Goal: Navigation & Orientation: Find specific page/section

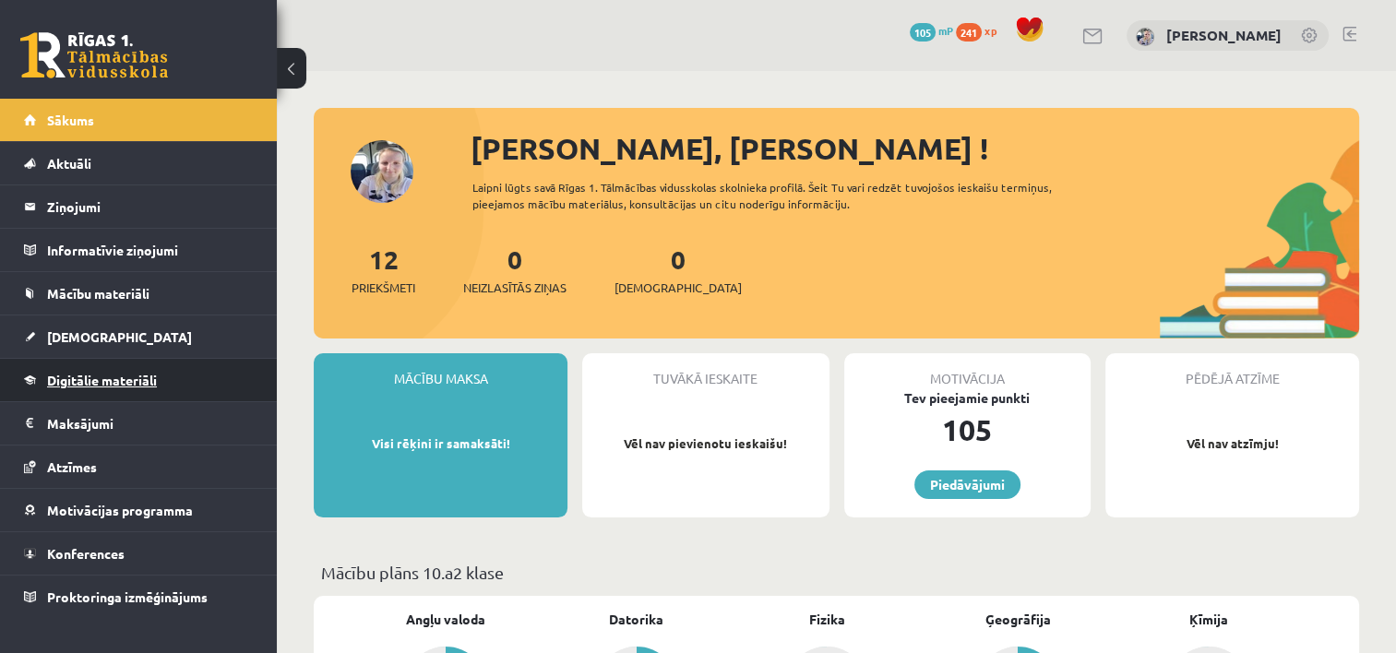
click at [159, 367] on link "Digitālie materiāli" at bounding box center [139, 380] width 230 height 42
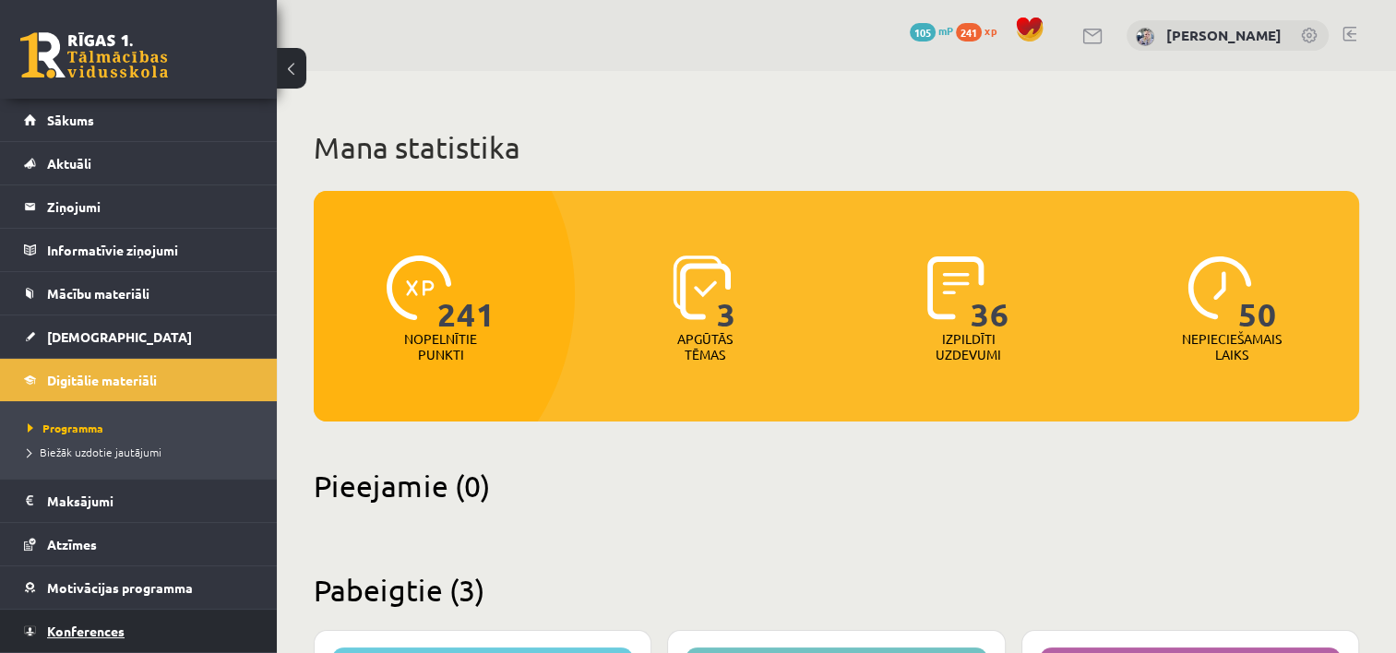
click at [113, 629] on span "Konferences" at bounding box center [86, 631] width 78 height 17
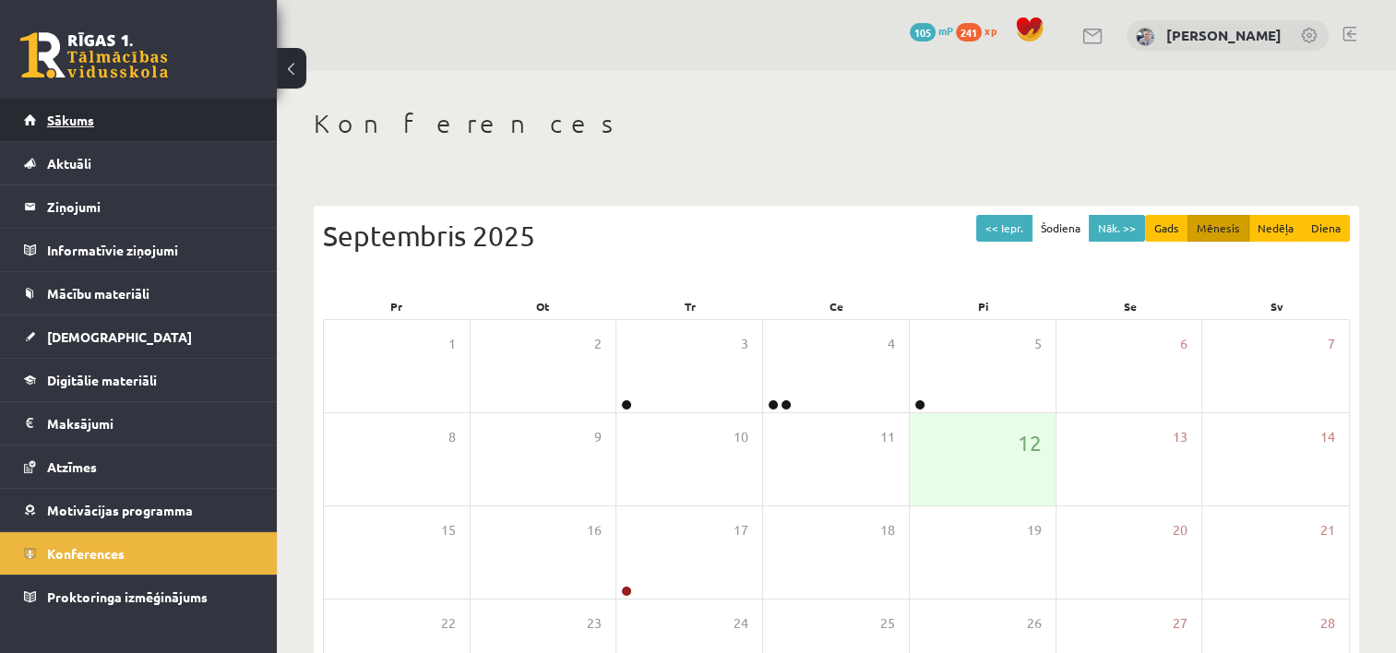
click at [151, 129] on link "Sākums" at bounding box center [139, 120] width 230 height 42
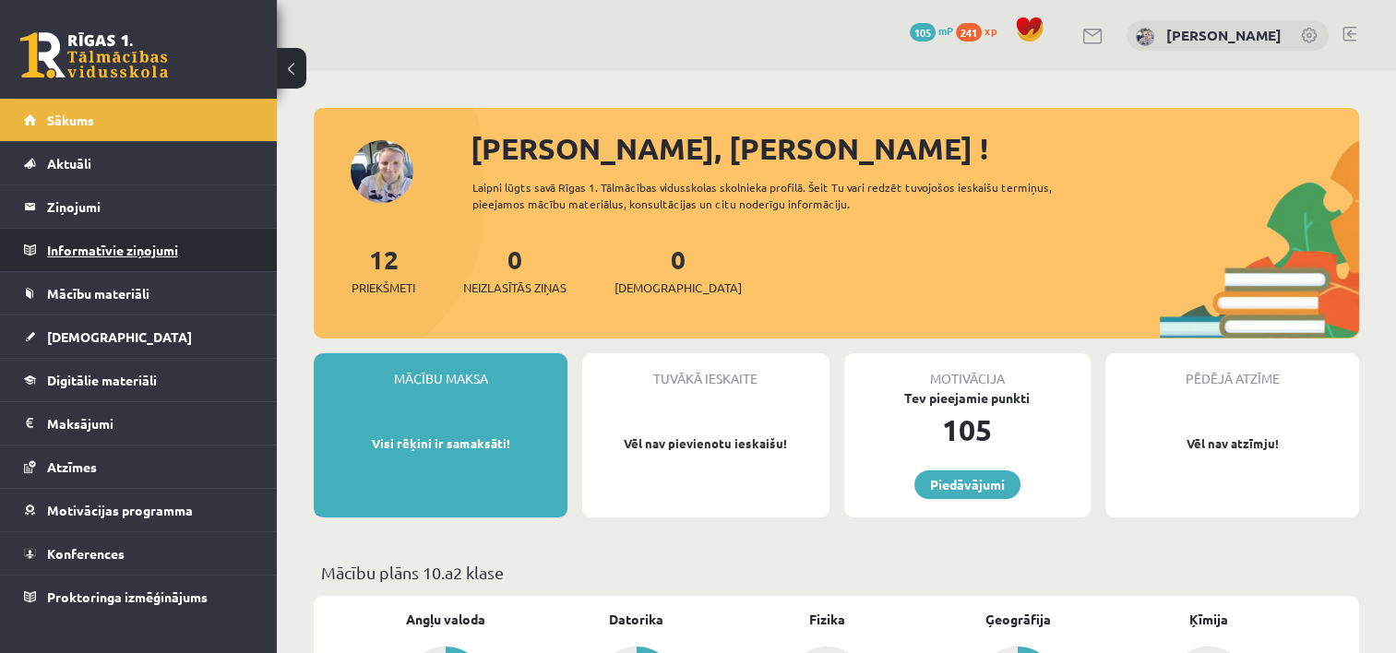
click at [154, 243] on legend "Informatīvie ziņojumi 0" at bounding box center [150, 250] width 207 height 42
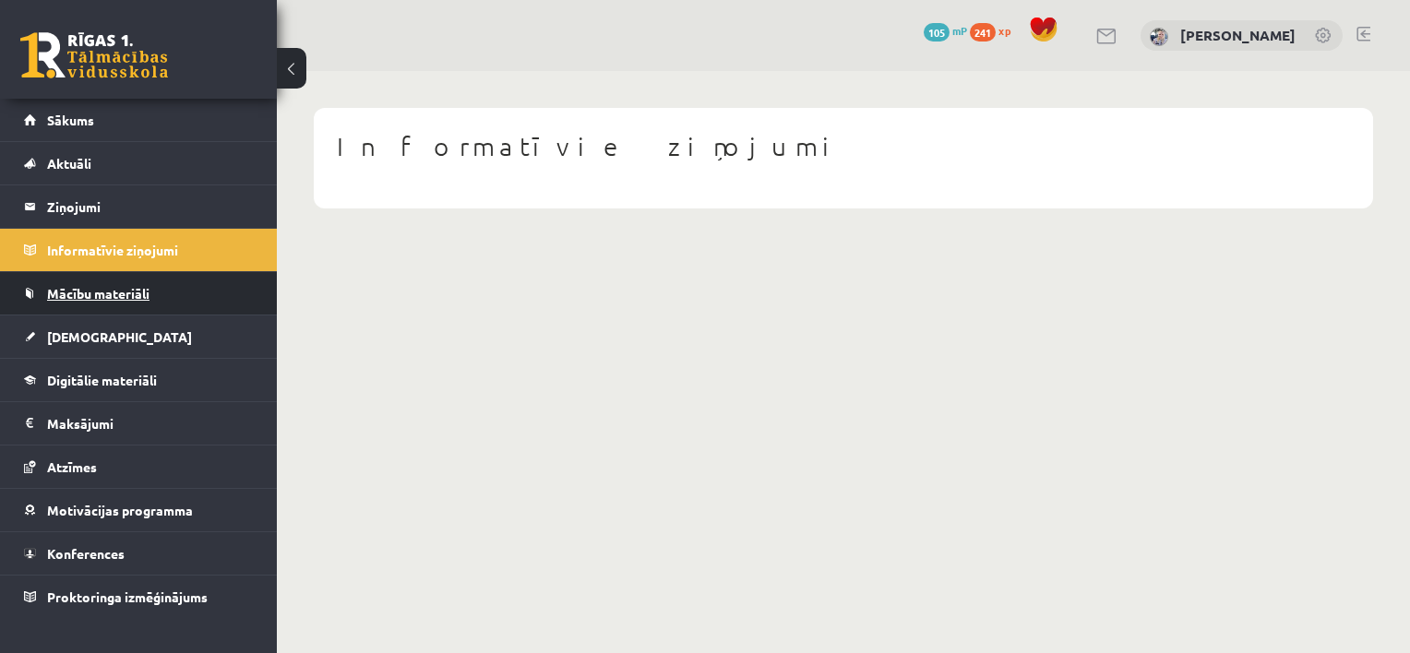
click at [123, 289] on span "Mācību materiāli" at bounding box center [98, 293] width 102 height 17
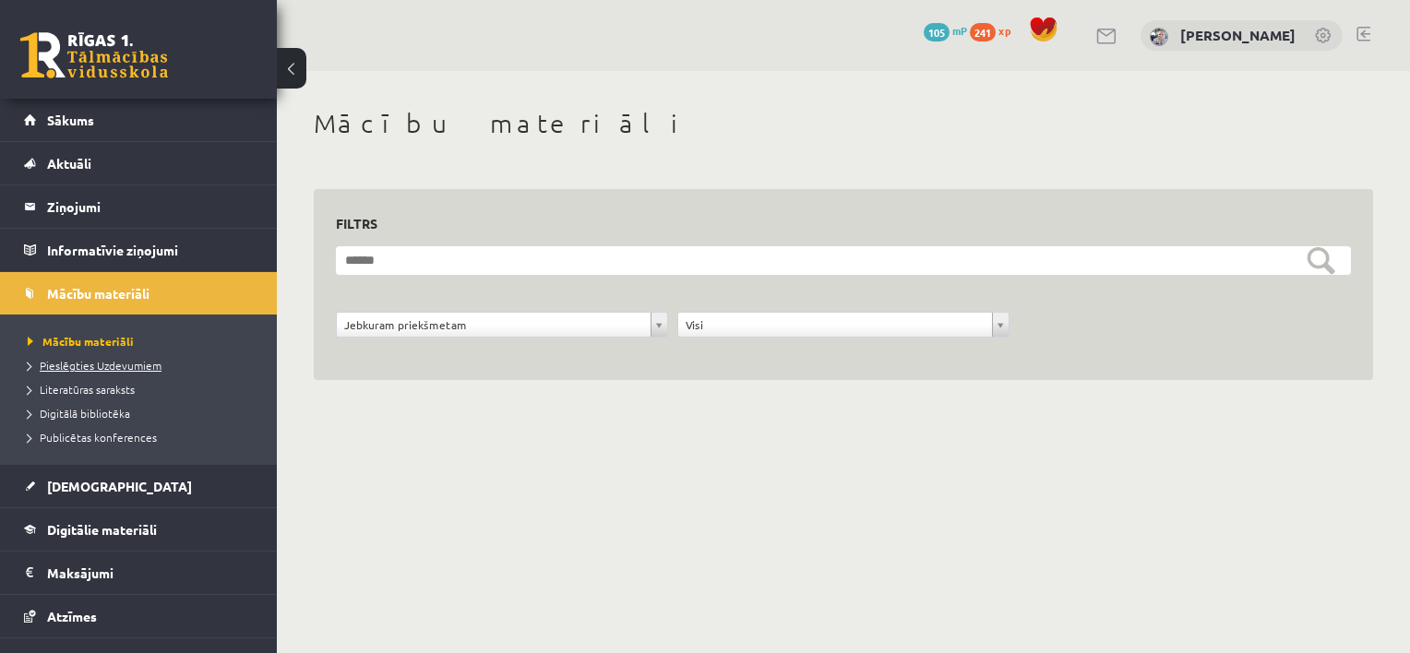
click at [99, 362] on span "Pieslēgties Uzdevumiem" at bounding box center [95, 365] width 134 height 15
